Goal: Information Seeking & Learning: Learn about a topic

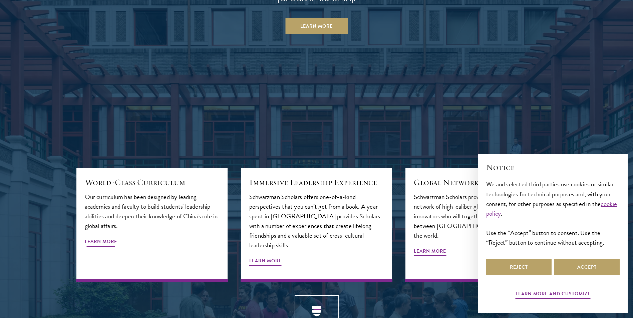
scroll to position [734, 0]
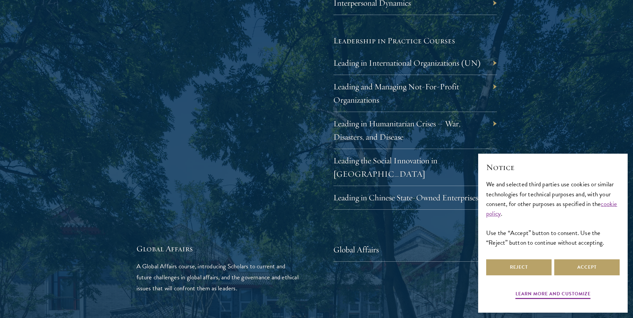
scroll to position [1402, 0]
